Goal: Find specific page/section: Find specific page/section

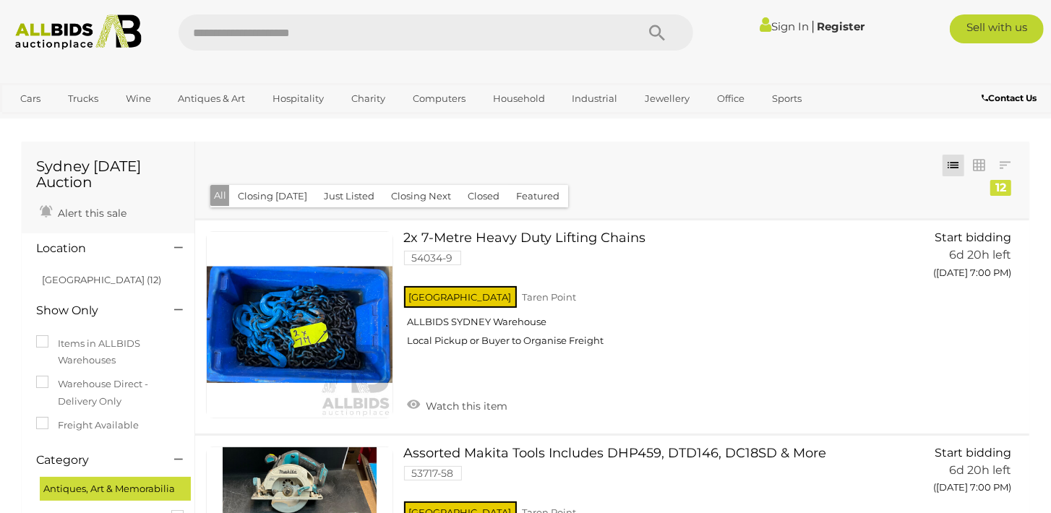
click at [66, 42] on img at bounding box center [79, 31] width 142 height 35
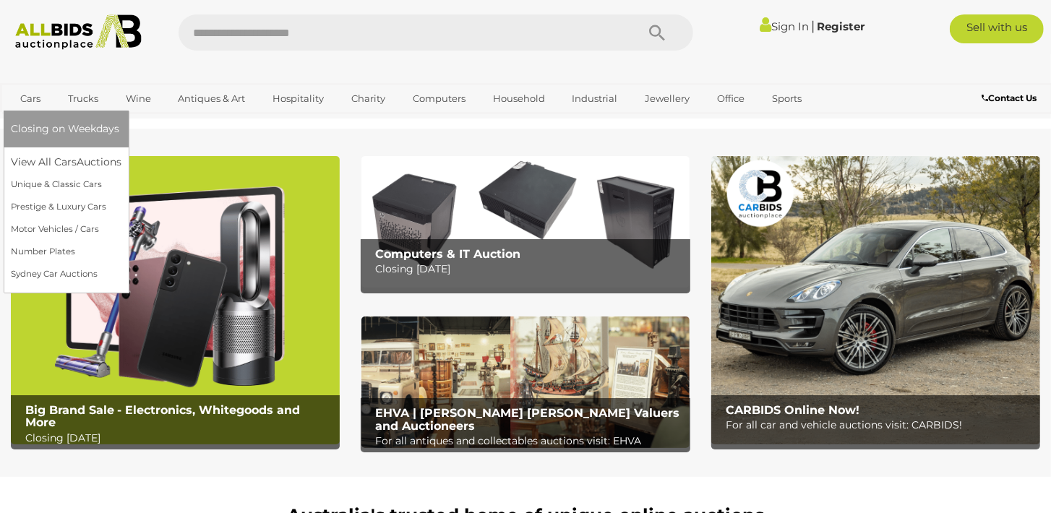
click at [28, 95] on link "Cars" at bounding box center [30, 99] width 39 height 24
click at [91, 228] on link "Motor Vehicles / Cars" at bounding box center [66, 229] width 111 height 22
